Goal: Task Accomplishment & Management: Use online tool/utility

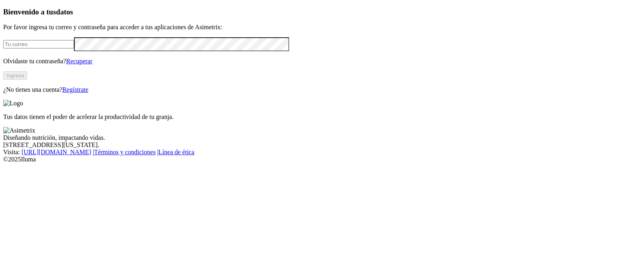
type input "[PERSON_NAME][EMAIL_ADDRESS][PERSON_NAME][DOMAIN_NAME]"
click at [27, 80] on button "Ingresa" at bounding box center [15, 75] width 24 height 8
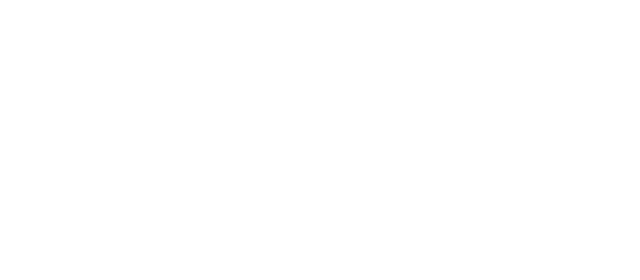
click at [100, 101] on div at bounding box center [323, 140] width 640 height 280
click at [100, 100] on div at bounding box center [323, 140] width 640 height 280
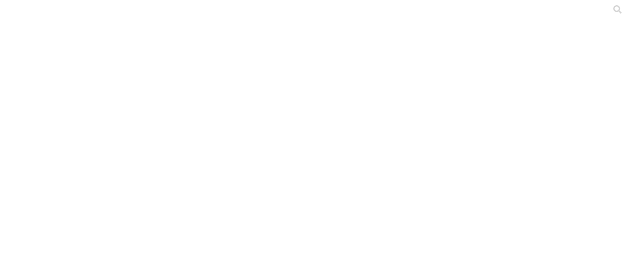
click at [135, 99] on div at bounding box center [319, 140] width 632 height 280
